Goal: Complete application form

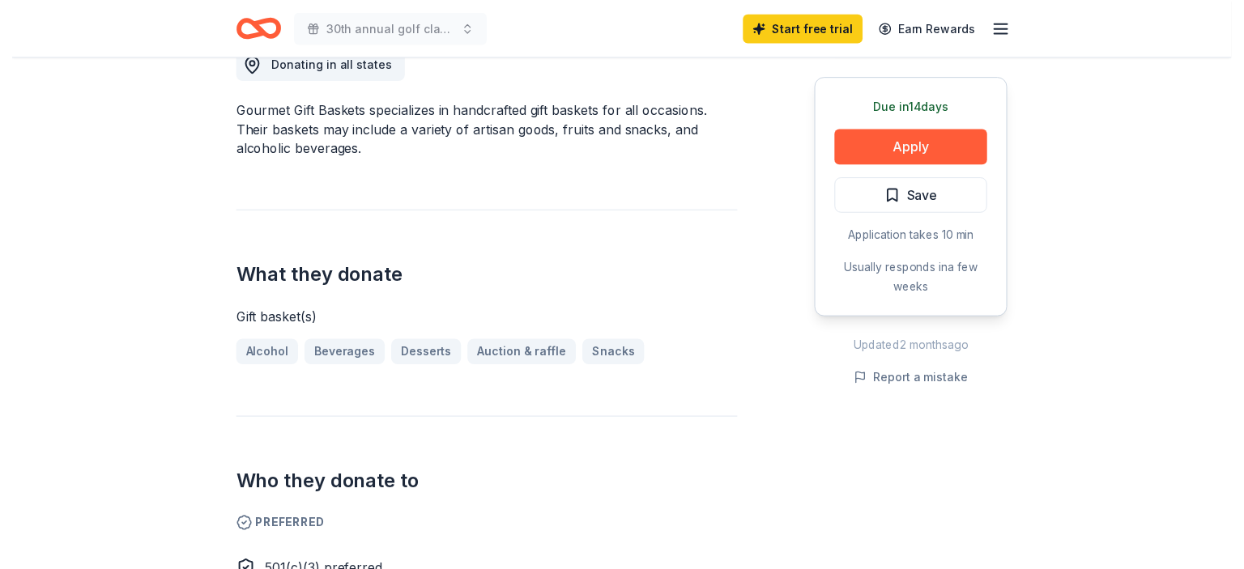
scroll to position [476, 0]
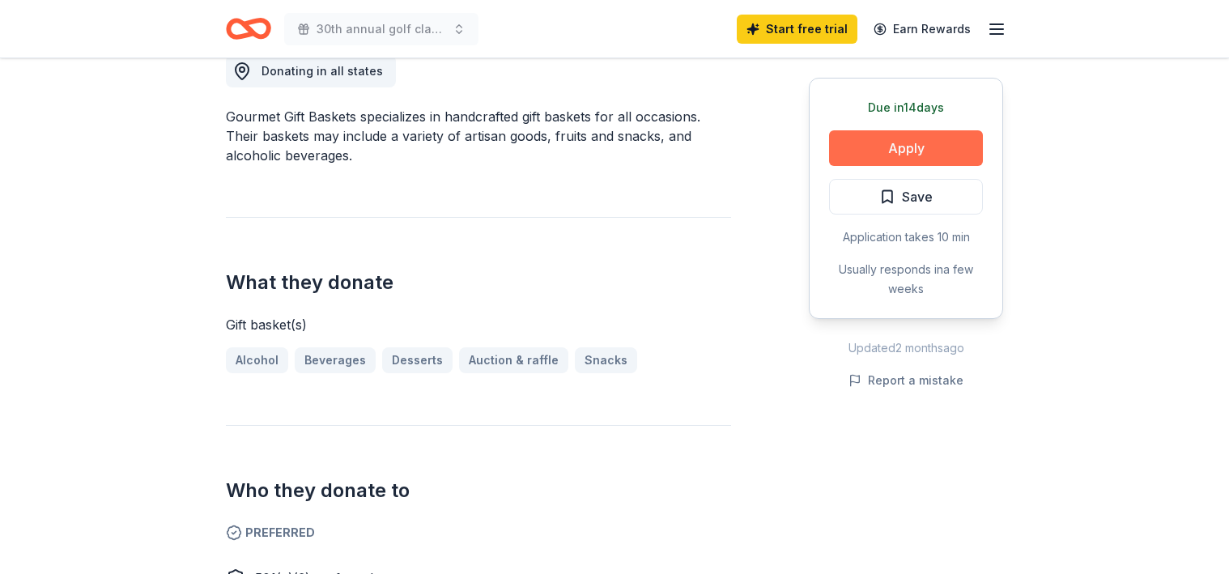
click at [903, 148] on button "Apply" at bounding box center [906, 148] width 154 height 36
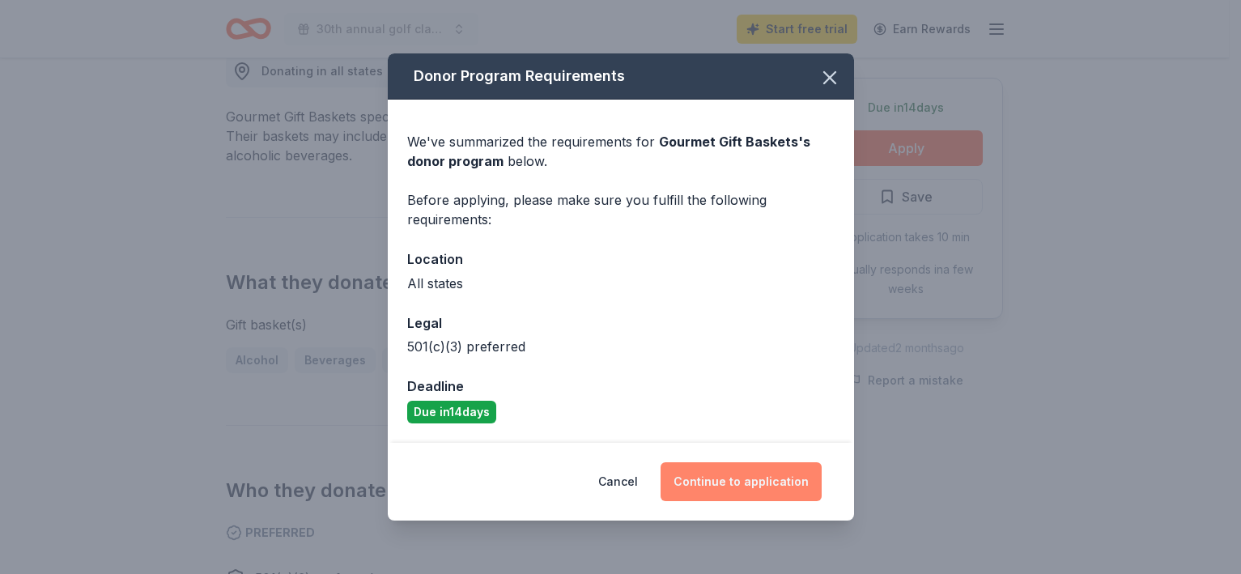
click at [735, 474] on button "Continue to application" at bounding box center [741, 481] width 161 height 39
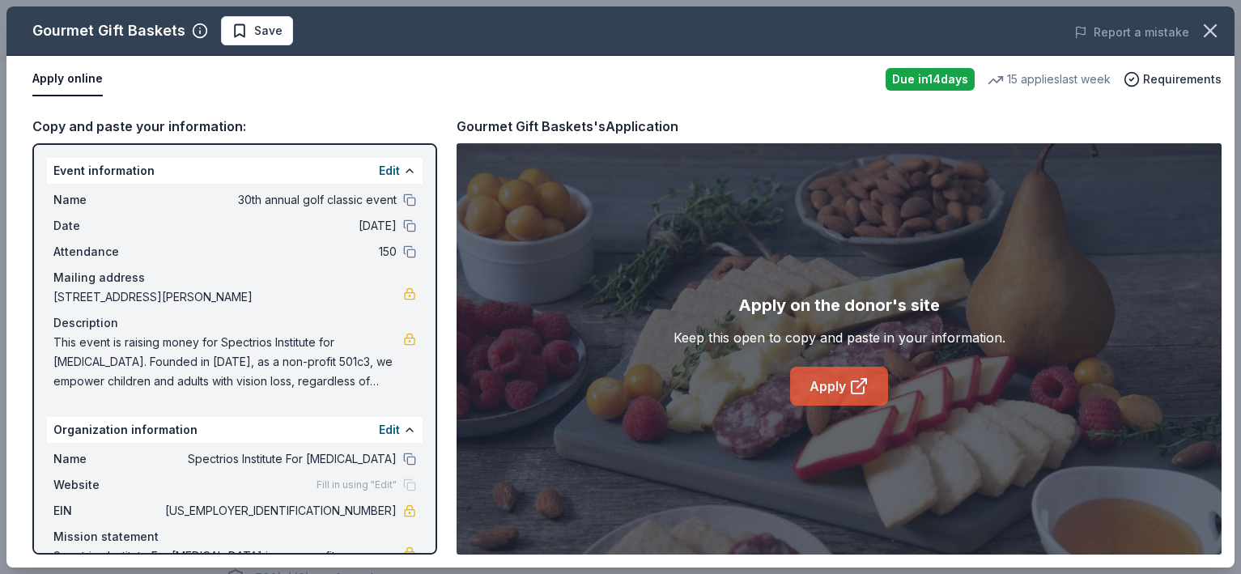
click at [838, 387] on link "Apply" at bounding box center [839, 386] width 98 height 39
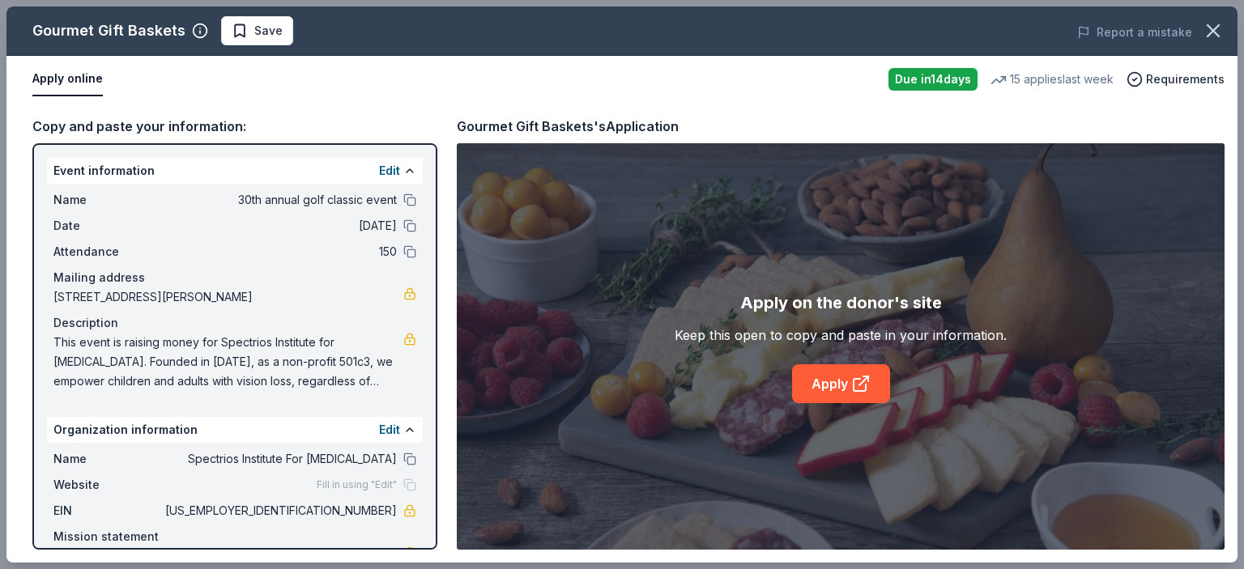
click at [55, 340] on span "This event is raising money for Spectrios Institute for Low Vision. Founded in …" at bounding box center [228, 362] width 350 height 58
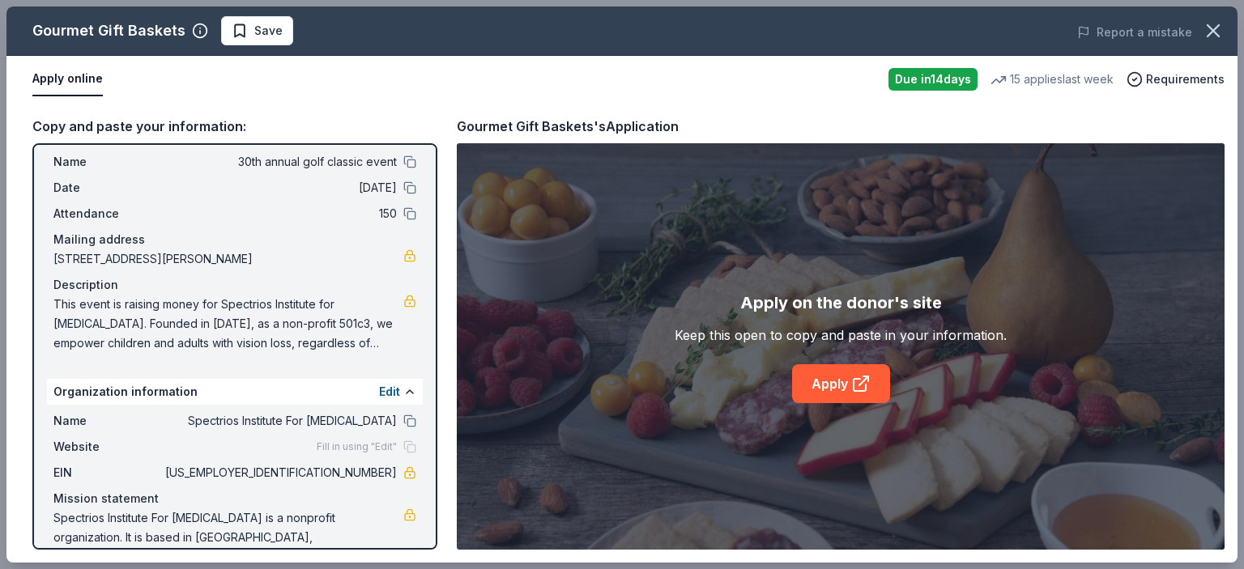
scroll to position [55, 0]
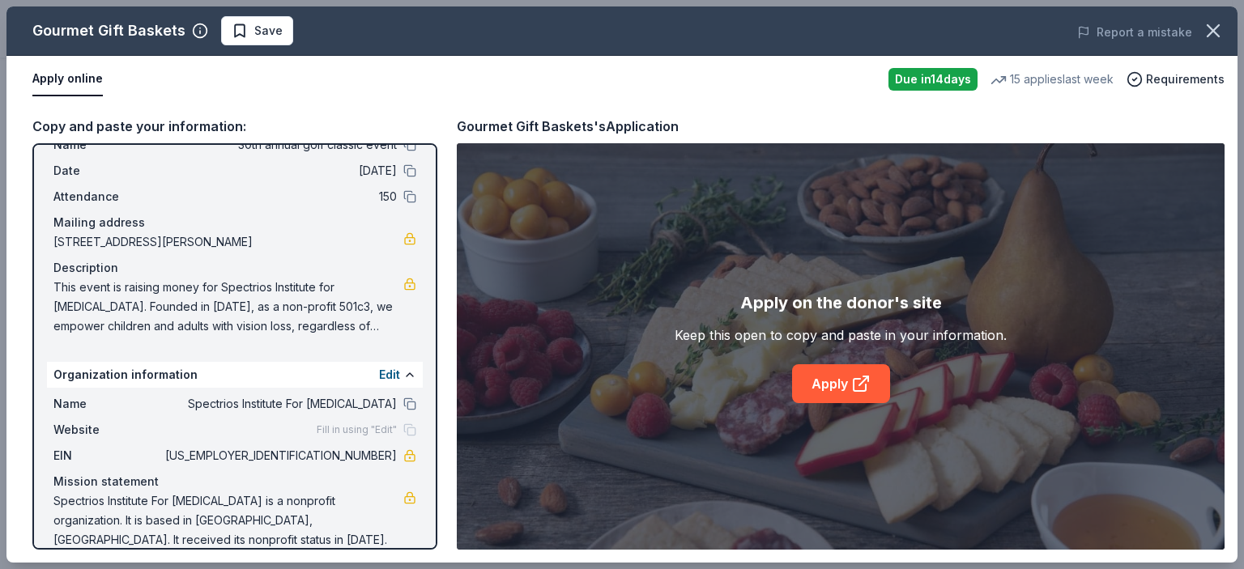
click at [59, 499] on span "Spectrios Institute For Low Vision is a nonprofit organization. It is based in …" at bounding box center [228, 520] width 350 height 58
click at [55, 496] on span "Spectrios Institute For Low Vision is a nonprofit organization. It is based in …" at bounding box center [228, 520] width 350 height 58
drag, startPoint x: 55, startPoint y: 499, endPoint x: 406, endPoint y: 494, distance: 350.6
click at [406, 494] on div "Name Spectrios Institute For Low Vision Website Fill in using "Edit" EIN 36-308…" at bounding box center [235, 472] width 376 height 168
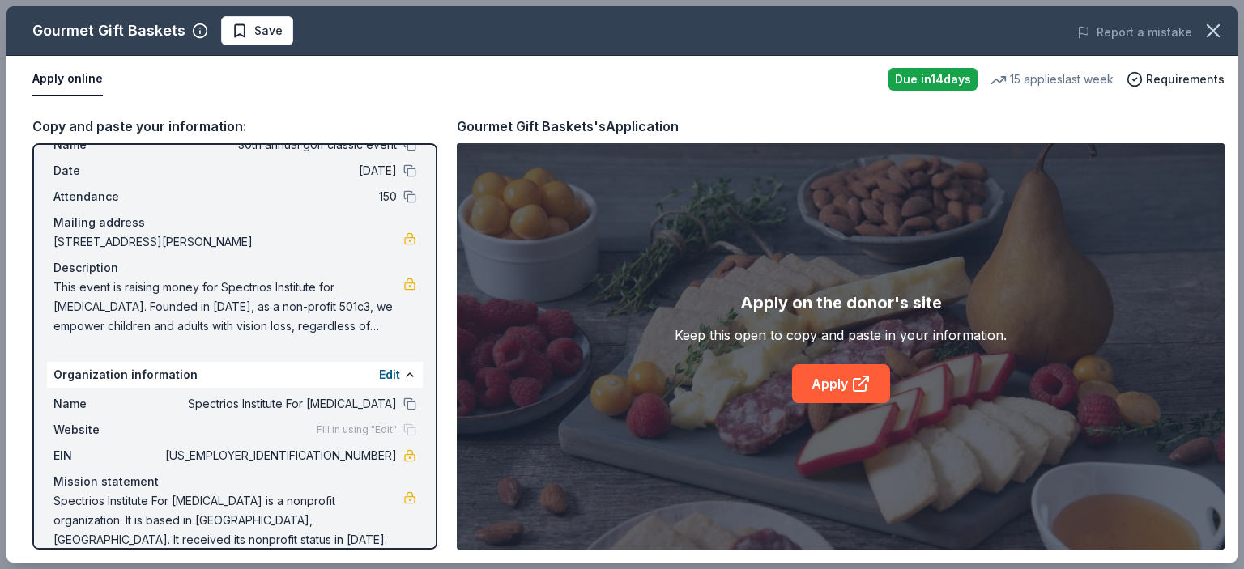
click at [73, 291] on span "This event is raising money for Spectrios Institute for Low Vision. Founded in …" at bounding box center [228, 307] width 350 height 58
click at [104, 303] on span "This event is raising money for Spectrios Institute for Low Vision. Founded in …" at bounding box center [228, 307] width 350 height 58
drag, startPoint x: 57, startPoint y: 283, endPoint x: 374, endPoint y: 328, distance: 320.5
click at [374, 328] on span "This event is raising money for Spectrios Institute for Low Vision. Founded in …" at bounding box center [228, 307] width 350 height 58
